Goal: Transaction & Acquisition: Download file/media

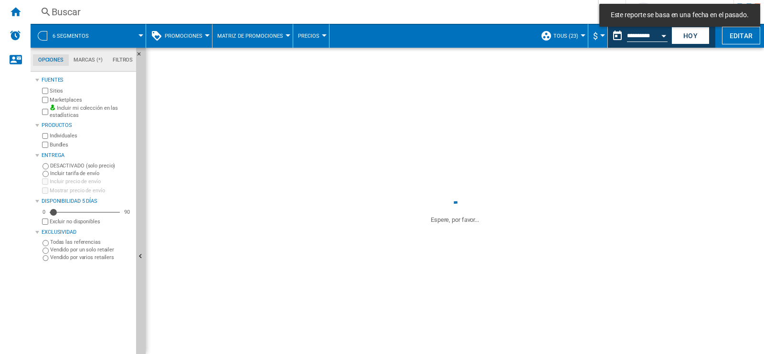
click at [142, 34] on div at bounding box center [140, 35] width 5 height 2
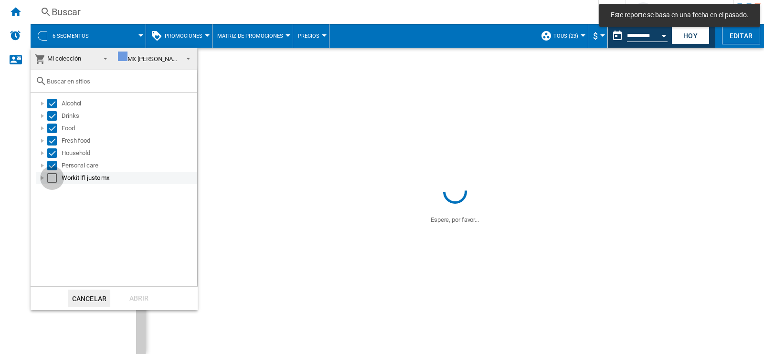
click at [52, 177] on div "Select" at bounding box center [52, 178] width 10 height 10
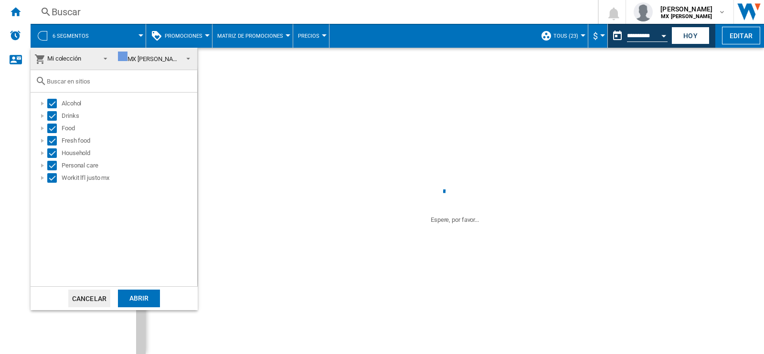
click at [138, 294] on div "Abrir" at bounding box center [139, 299] width 42 height 18
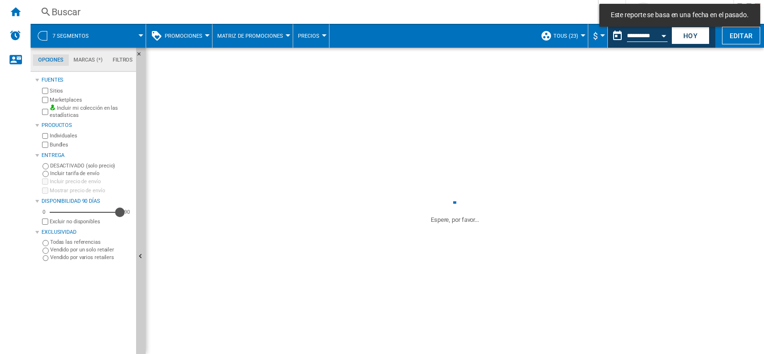
drag, startPoint x: 52, startPoint y: 213, endPoint x: 127, endPoint y: 221, distance: 75.4
click at [127, 221] on div "0 90 90 Excluir no disponibles" at bounding box center [86, 217] width 92 height 19
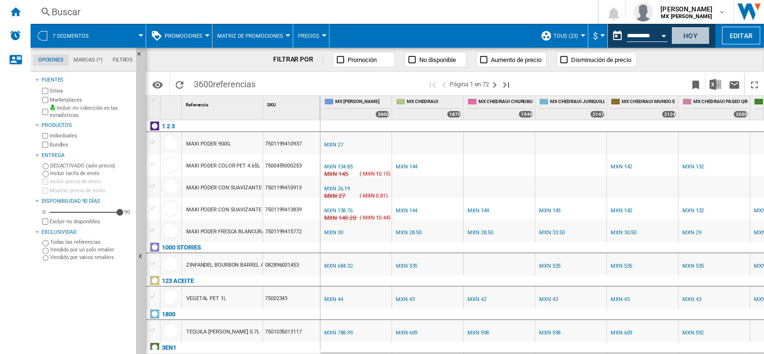
click at [695, 35] on button "Hoy" at bounding box center [690, 36] width 38 height 18
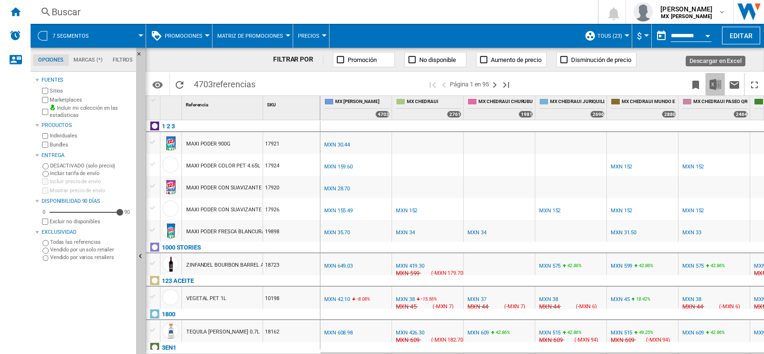
click at [716, 87] on img "Descargar en Excel" at bounding box center [714, 84] width 11 height 11
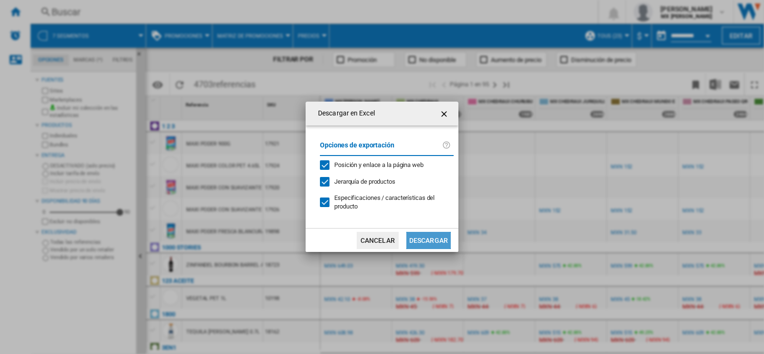
click at [437, 234] on button "Descargar" at bounding box center [428, 240] width 44 height 17
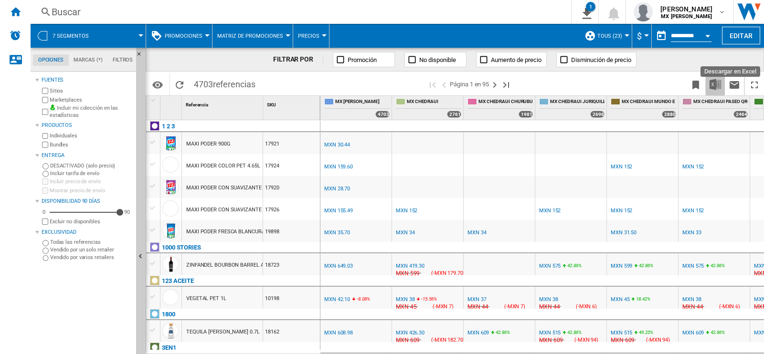
click at [711, 84] on img "Descargar en Excel" at bounding box center [714, 84] width 11 height 11
